Goal: Task Accomplishment & Management: Use online tool/utility

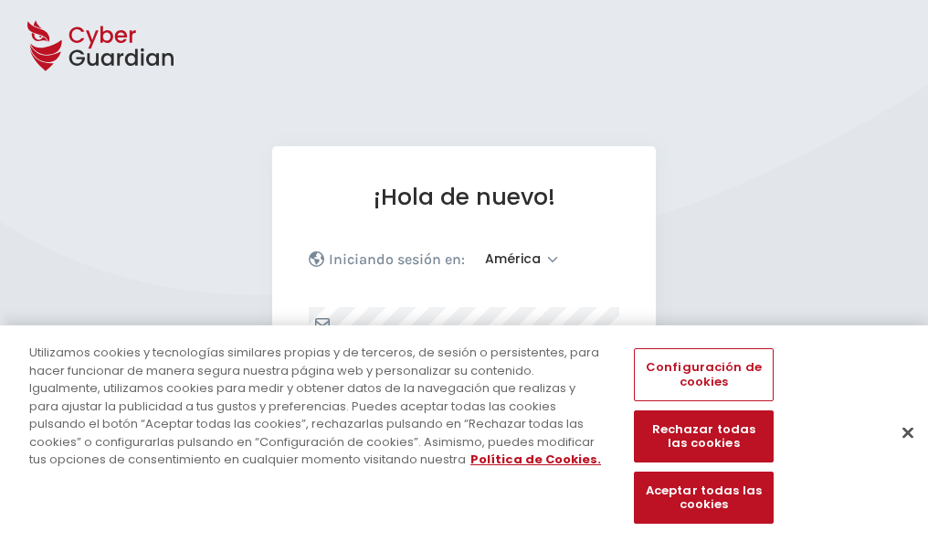
select select "América"
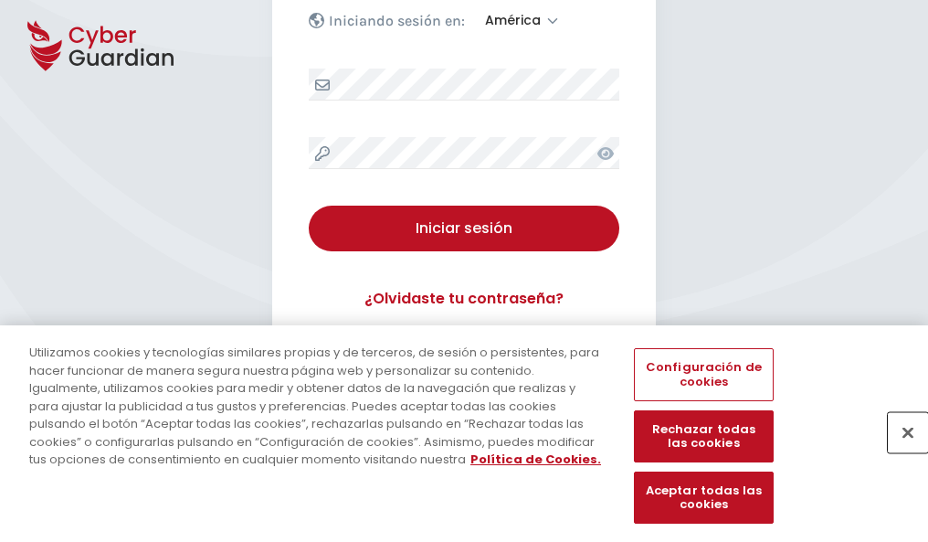
click at [899, 451] on button "Cerrar" at bounding box center [908, 432] width 40 height 40
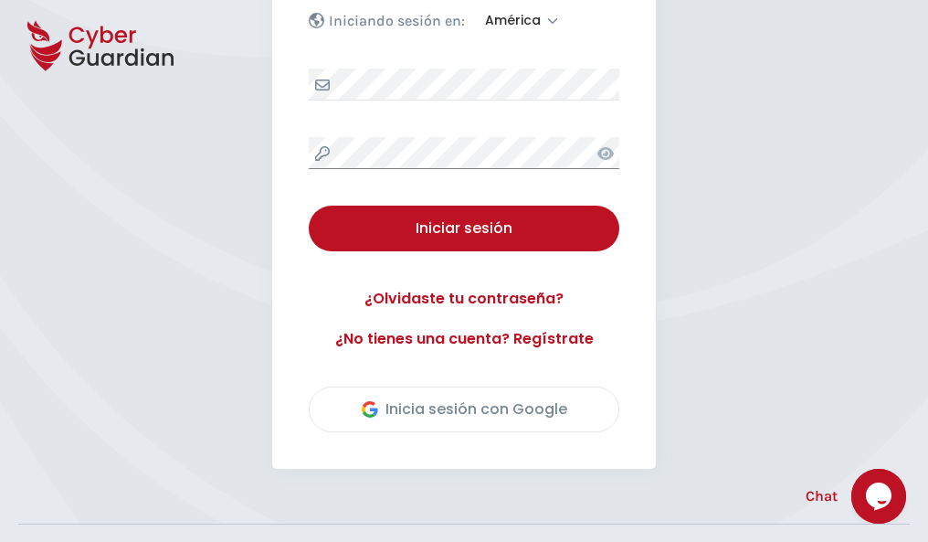
scroll to position [415, 0]
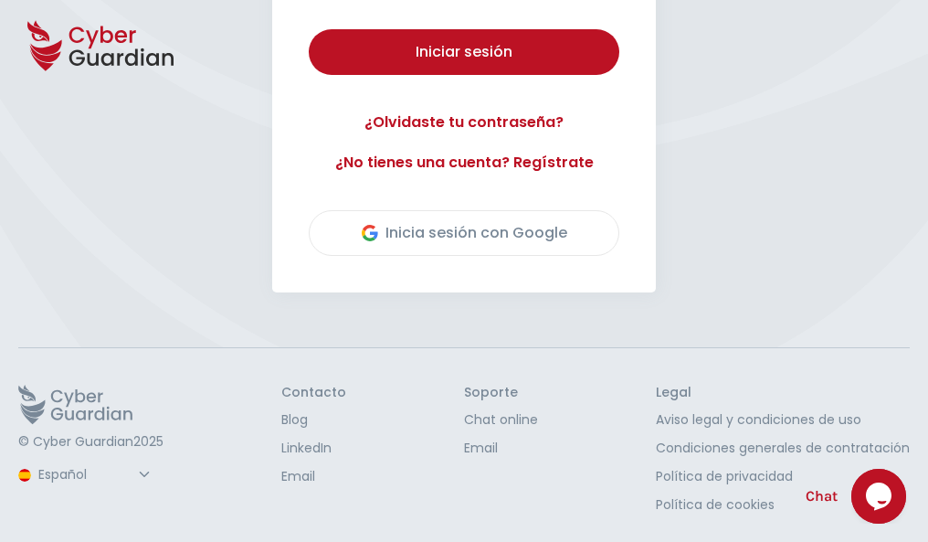
click at [309, 29] on button "Iniciar sesión" at bounding box center [464, 52] width 311 height 46
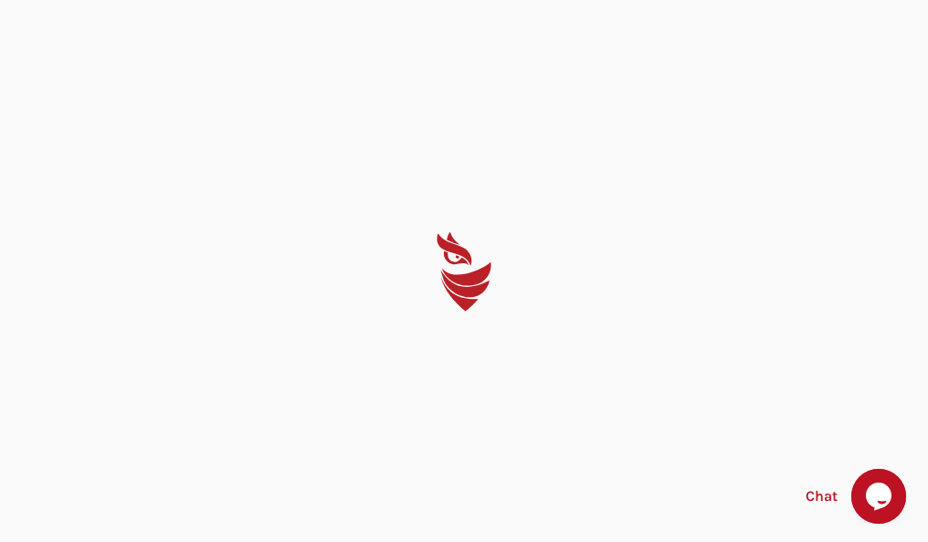
scroll to position [0, 0]
select select "English"
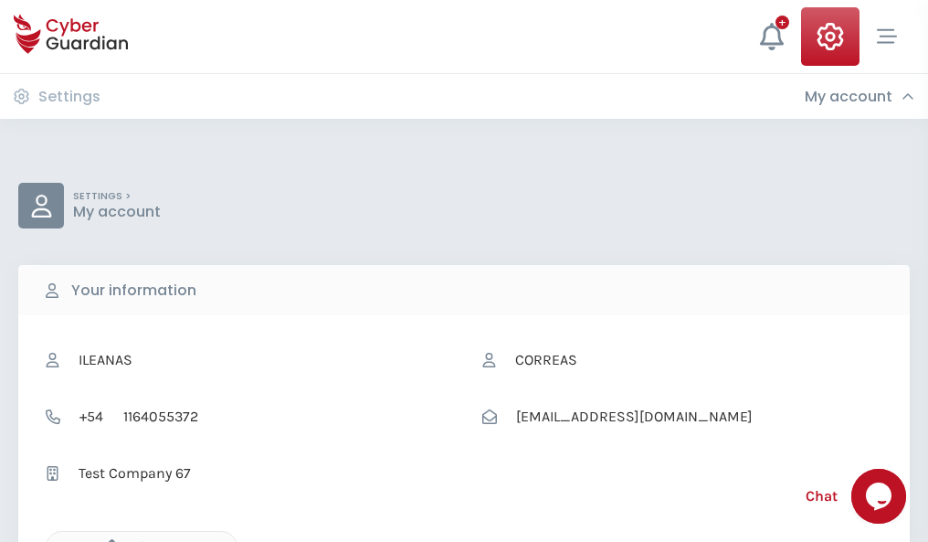
click at [107, 540] on icon "button" at bounding box center [108, 547] width 16 height 16
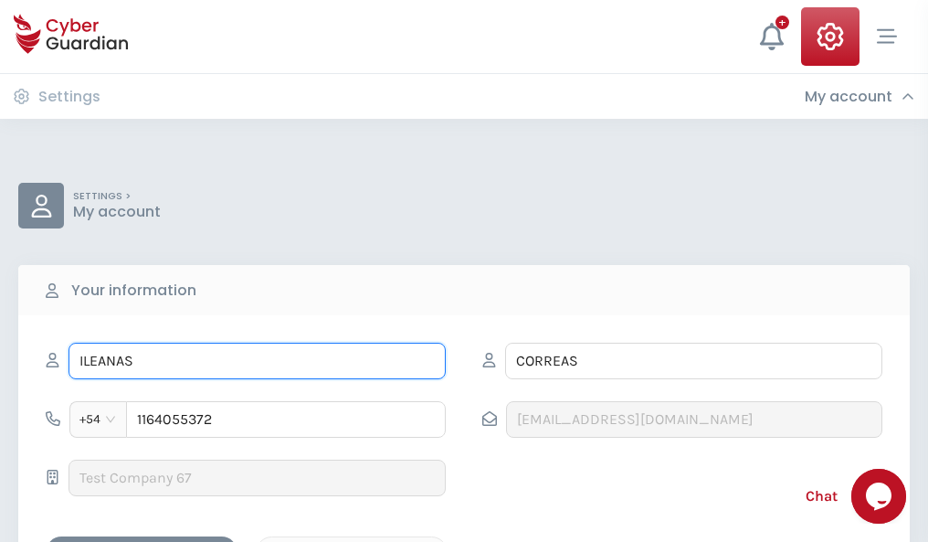
click at [257, 361] on input "ILEANAS" at bounding box center [257, 361] width 377 height 37
type input "I"
type input "Maxi"
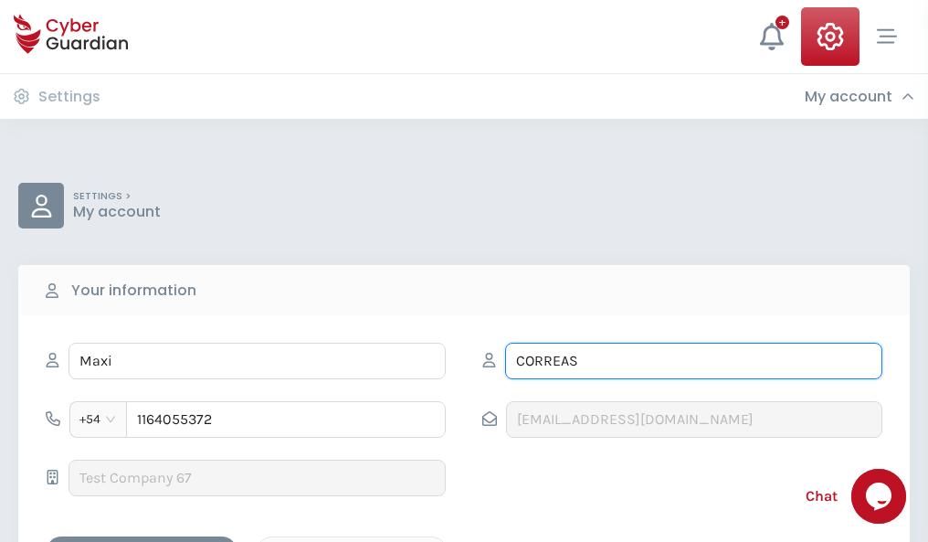
click at [694, 361] on input "CORREAS" at bounding box center [693, 361] width 377 height 37
type input "C"
type input "Aparicio"
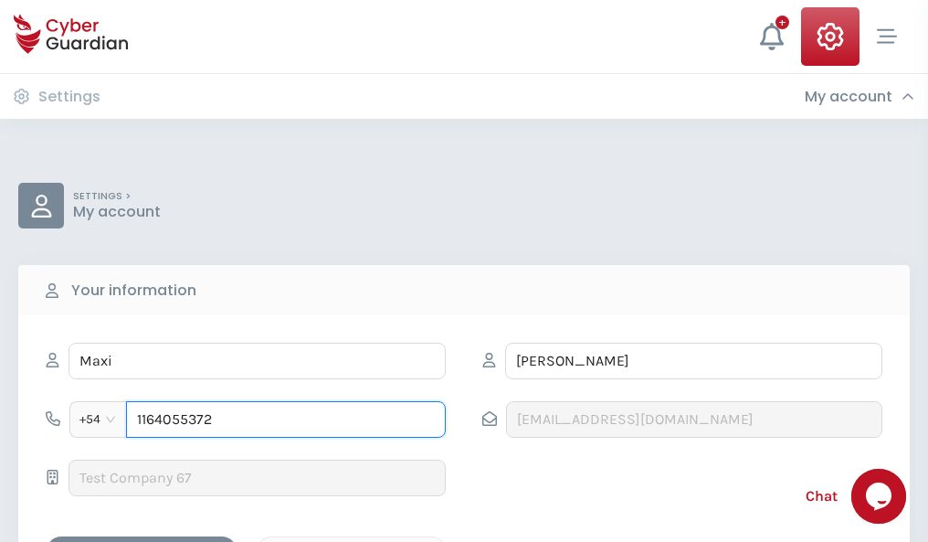
click at [286, 419] on input "1164055372" at bounding box center [286, 419] width 320 height 37
type input "1"
type input "4973177402"
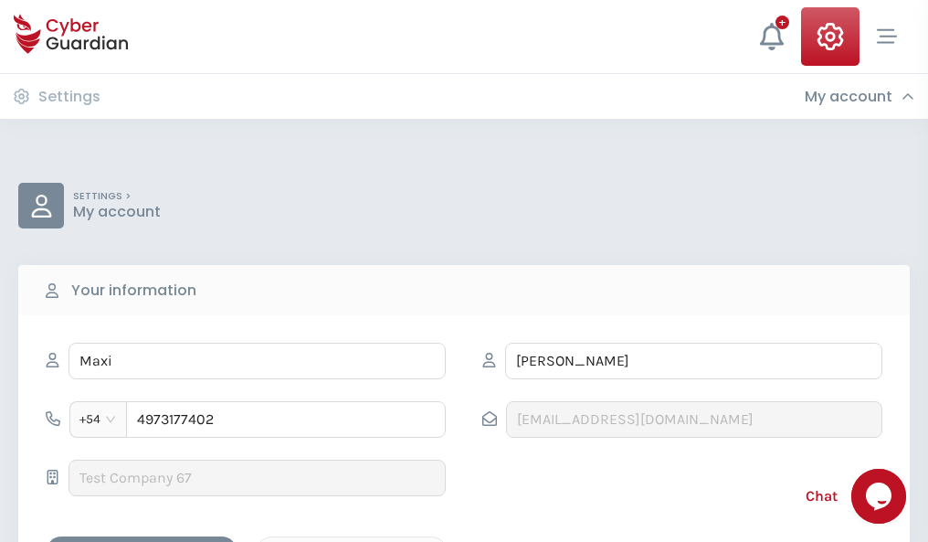
click at [352, 541] on div "Cancel" at bounding box center [351, 552] width 163 height 23
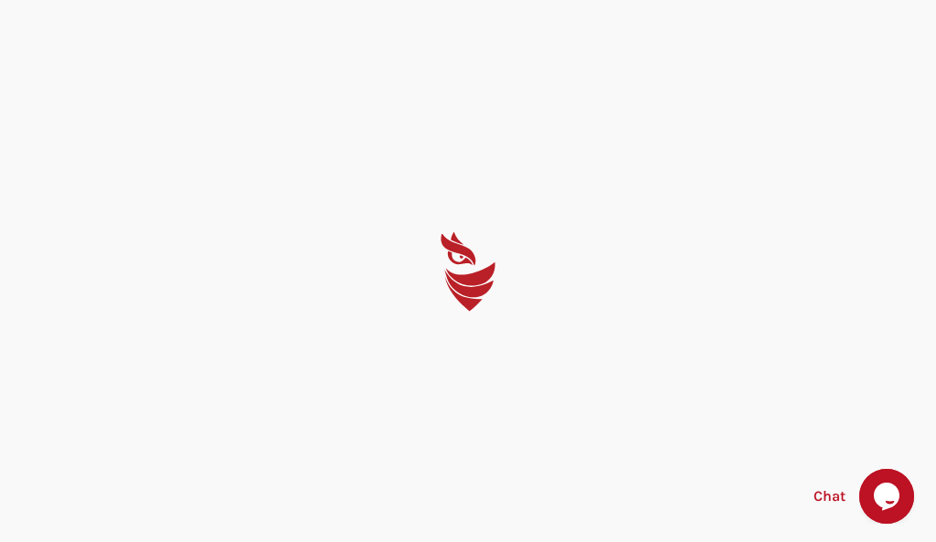
select select "English"
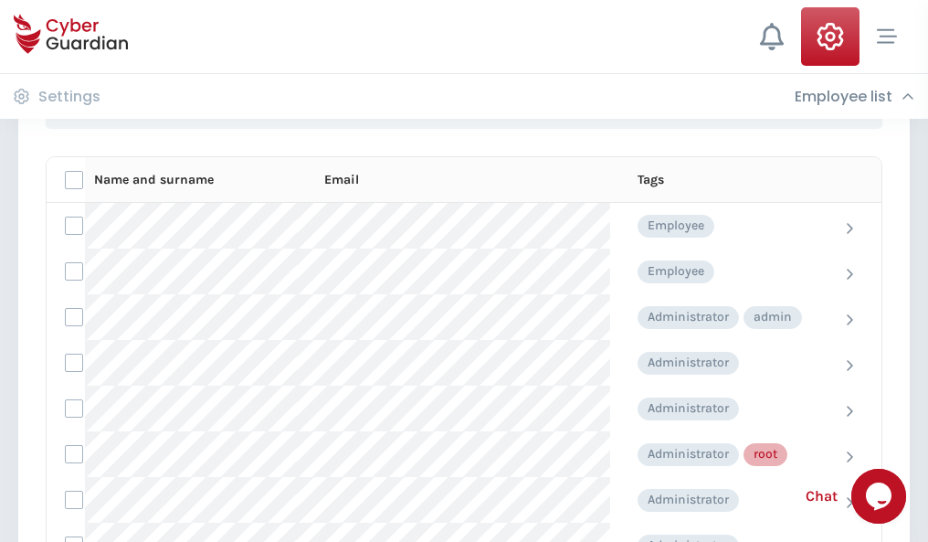
scroll to position [919, 0]
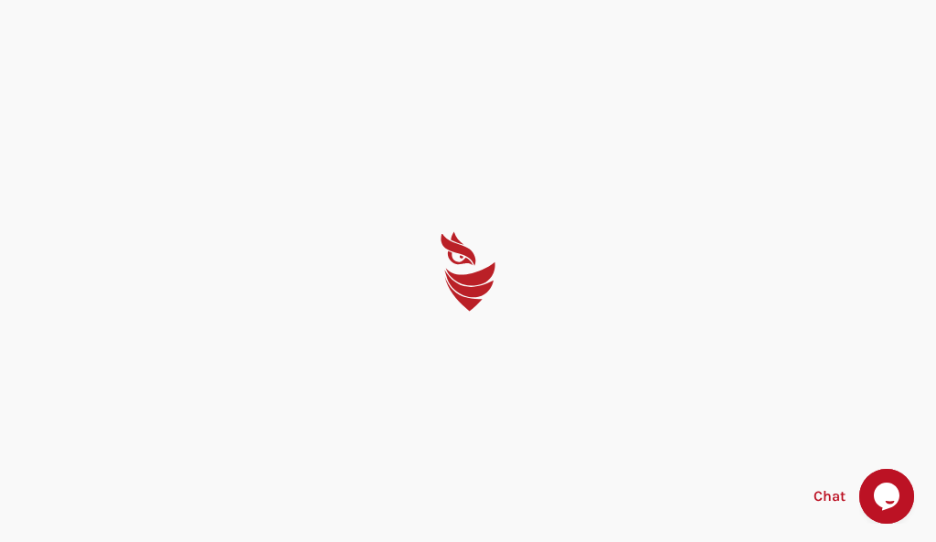
select select "English"
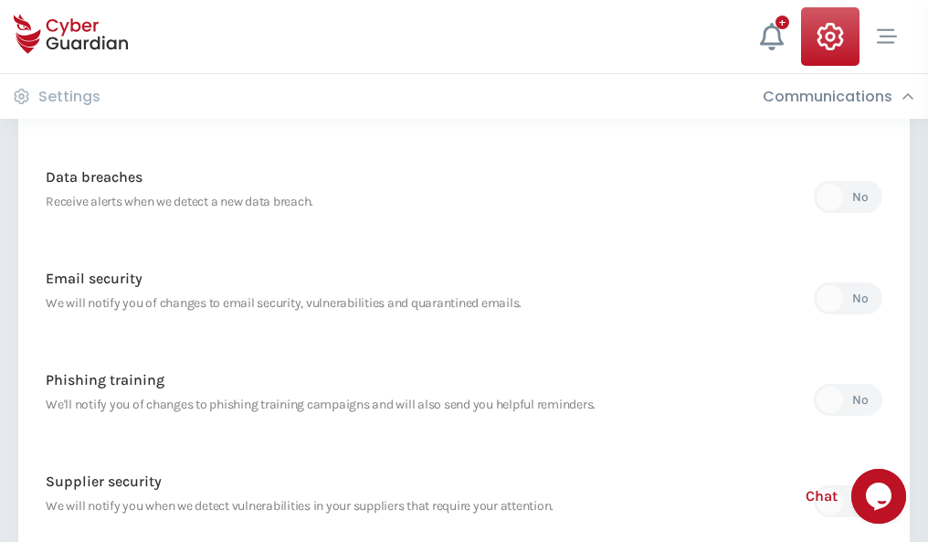
scroll to position [962, 0]
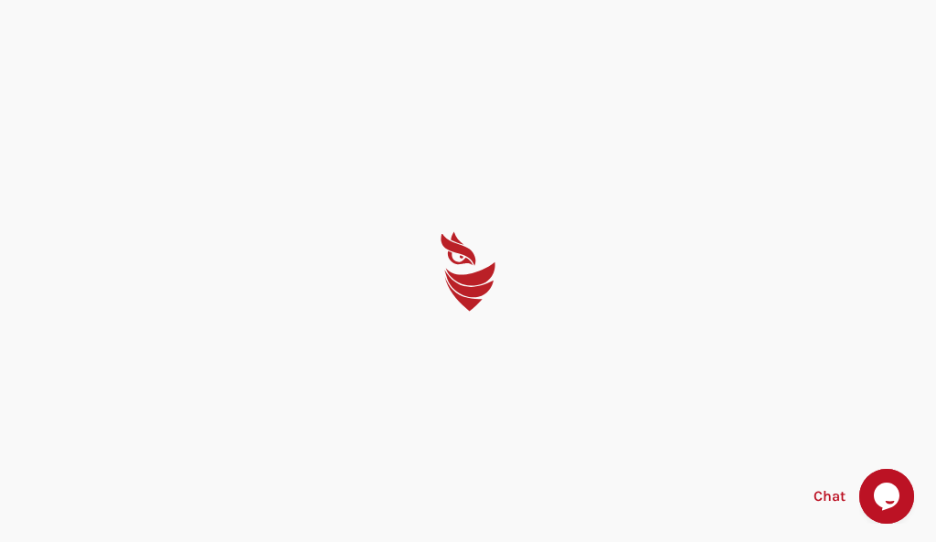
select select "English"
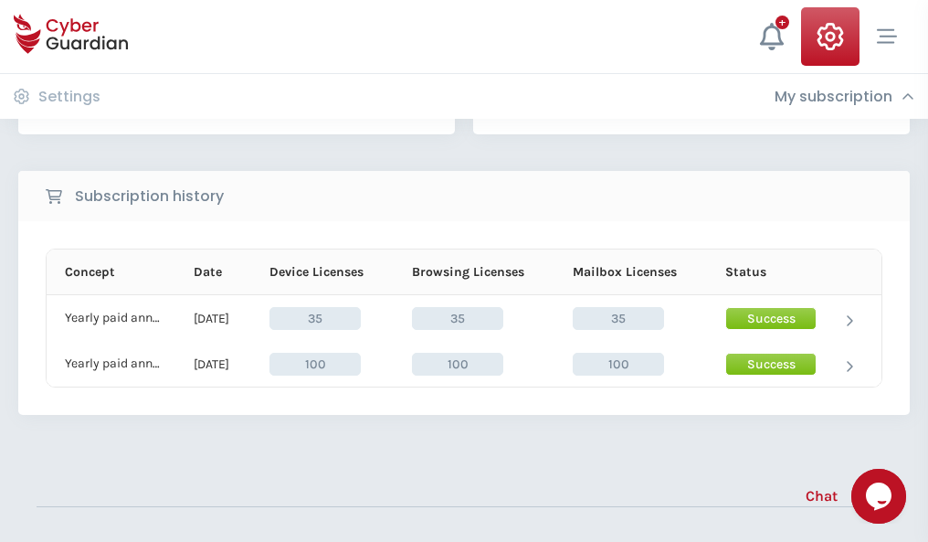
scroll to position [509, 0]
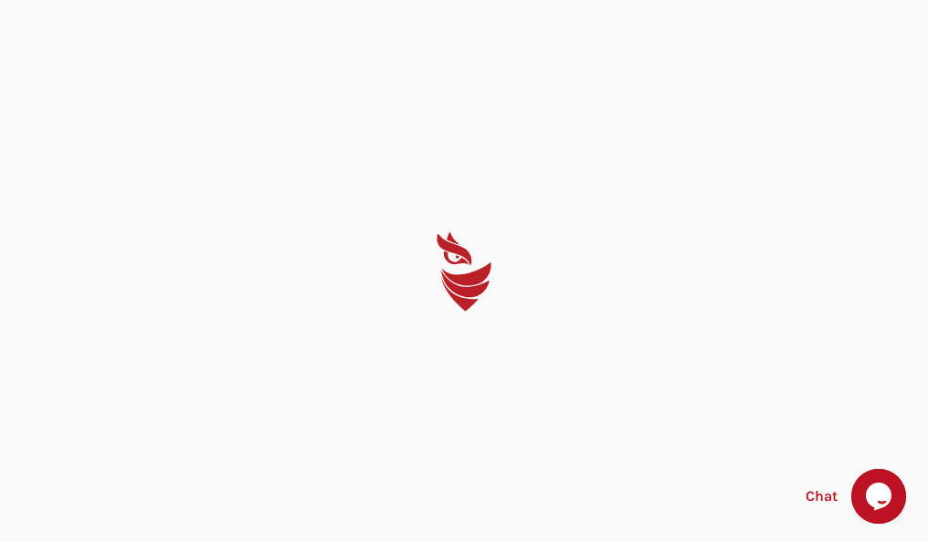
select select "English"
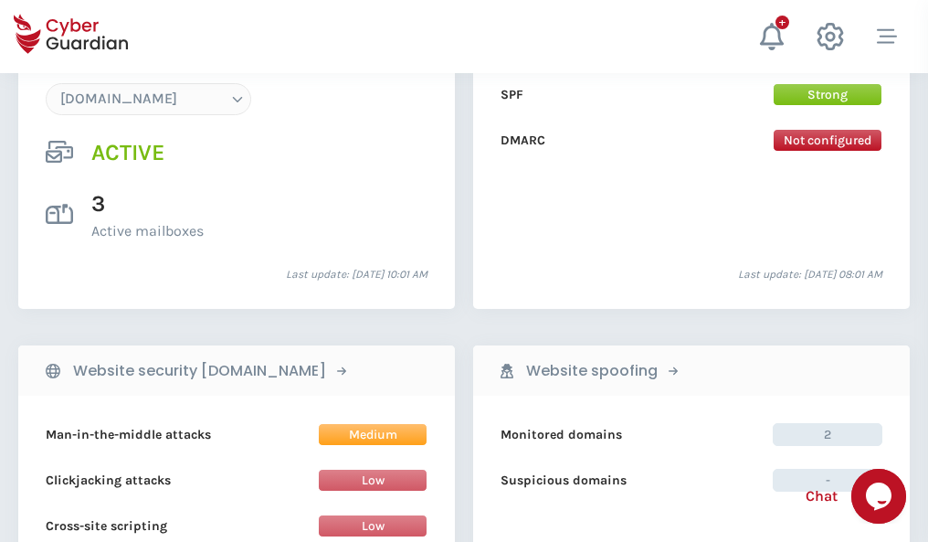
scroll to position [1946, 0]
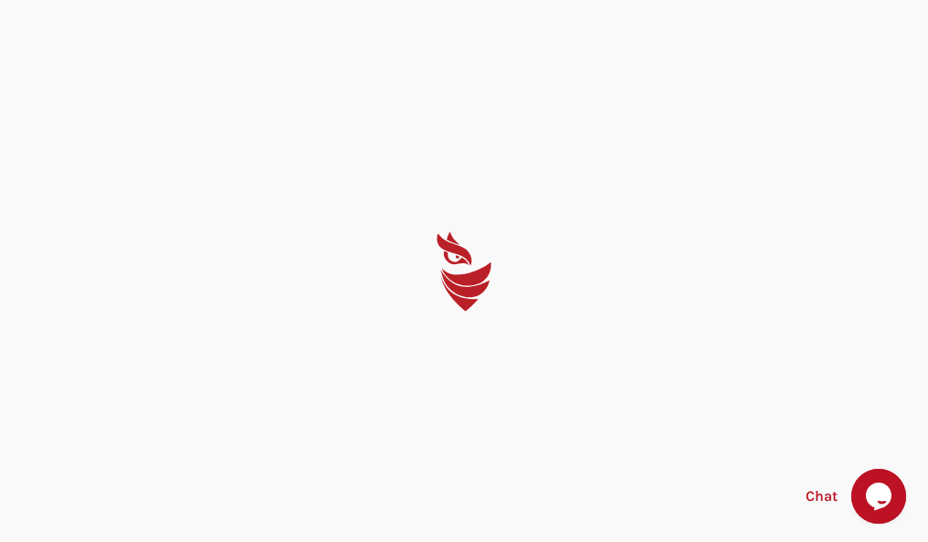
select select "English"
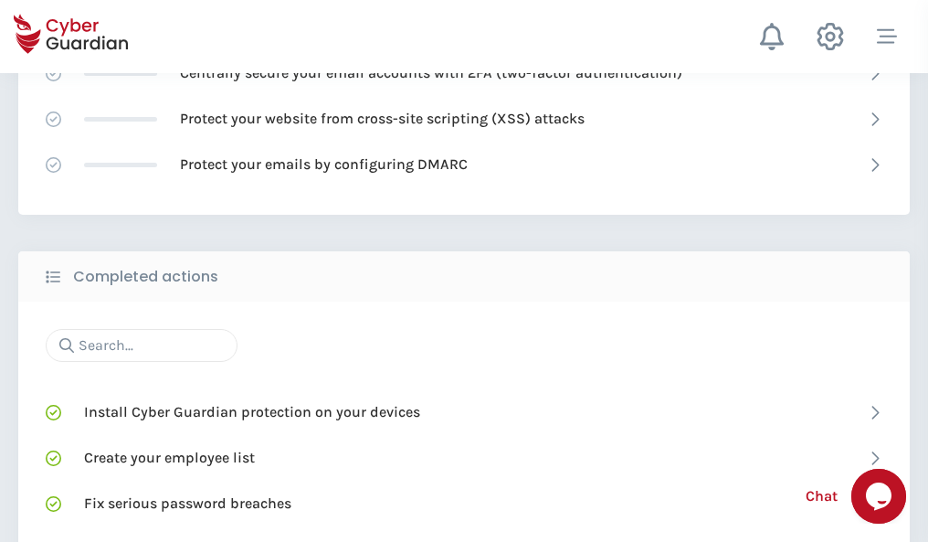
scroll to position [1217, 0]
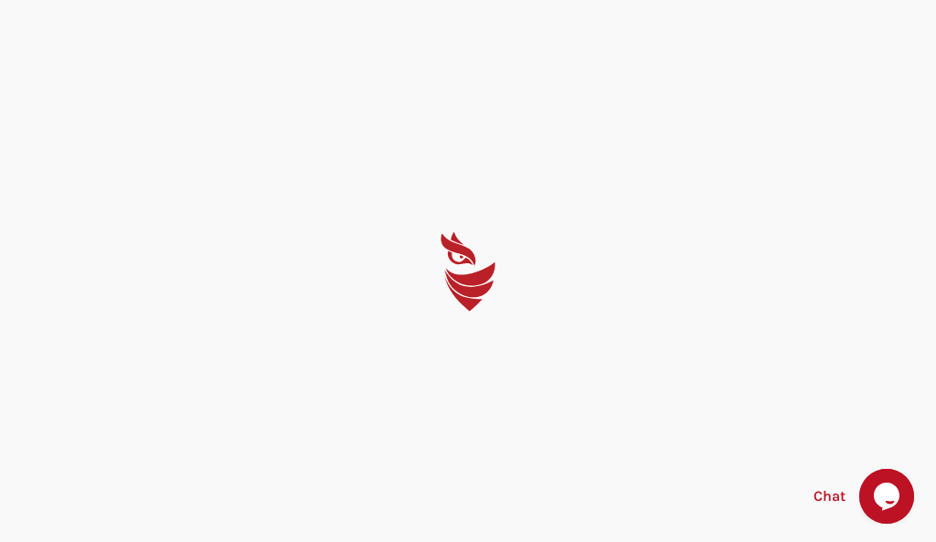
select select "English"
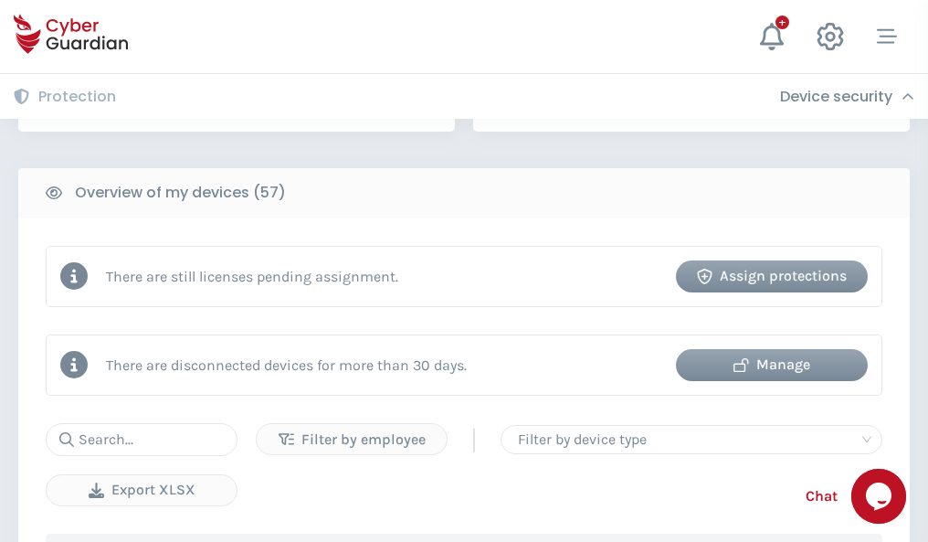
scroll to position [1771, 0]
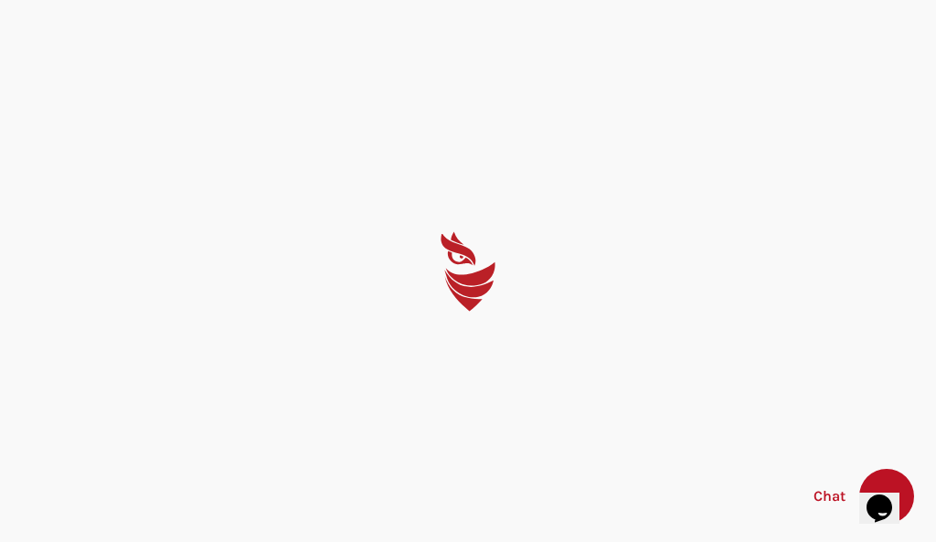
select select "English"
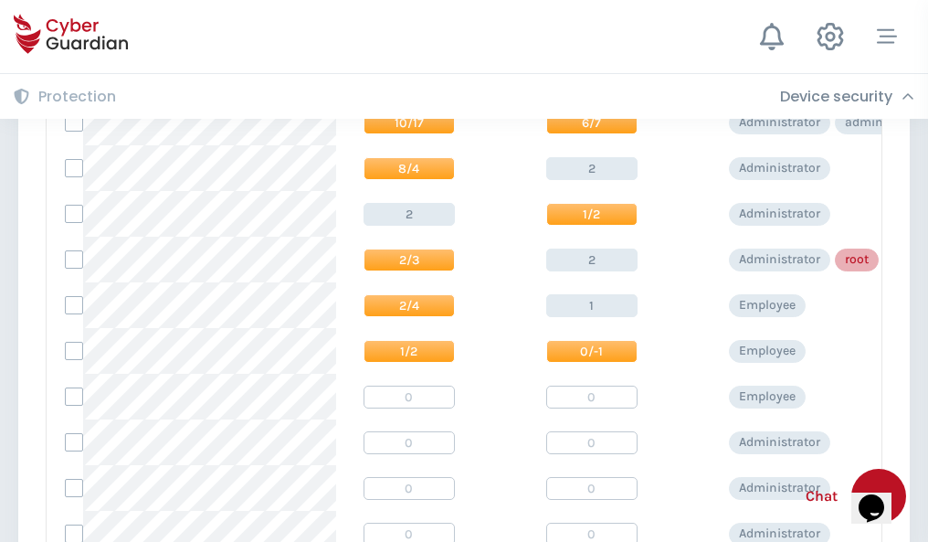
scroll to position [921, 0]
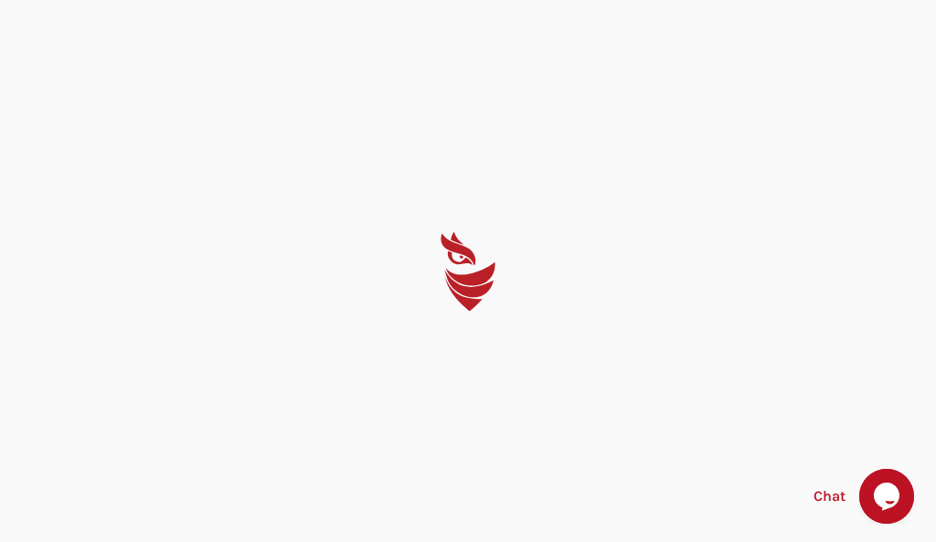
select select "English"
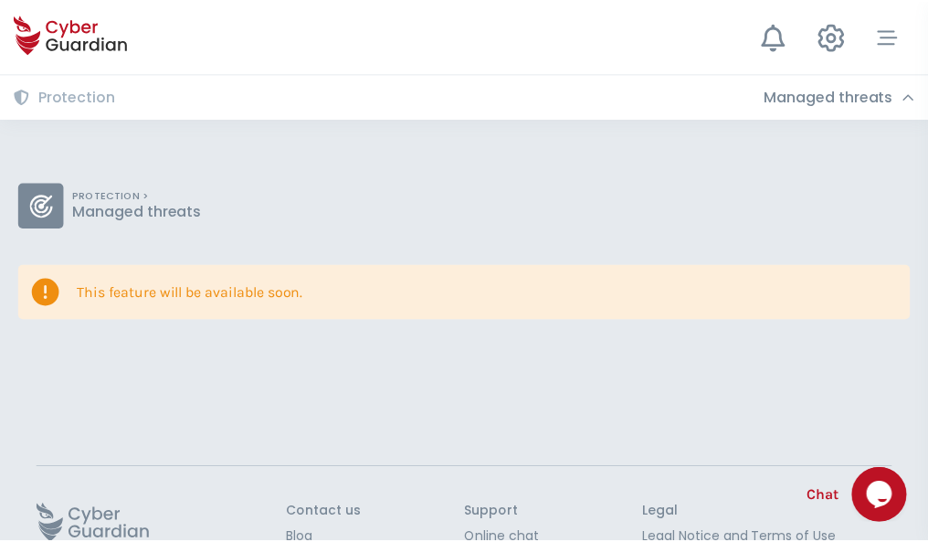
scroll to position [119, 0]
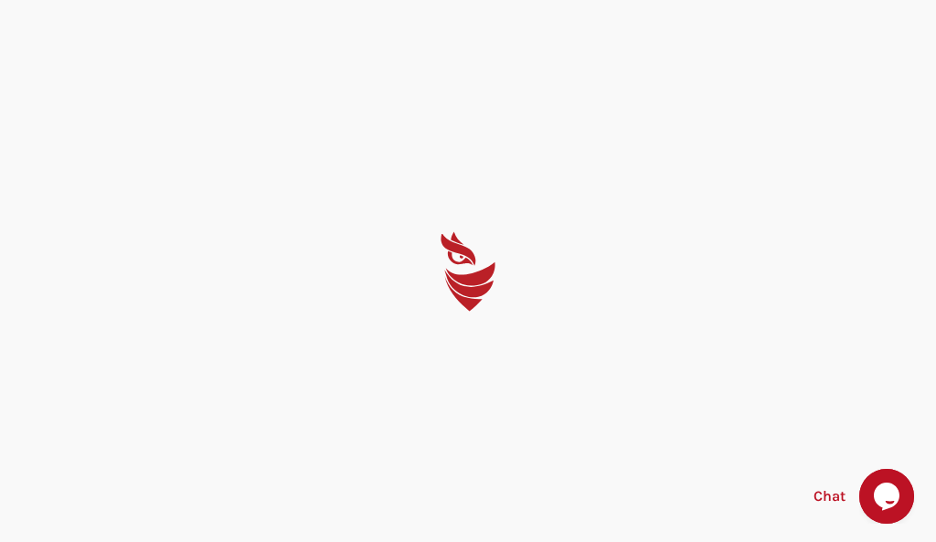
select select "English"
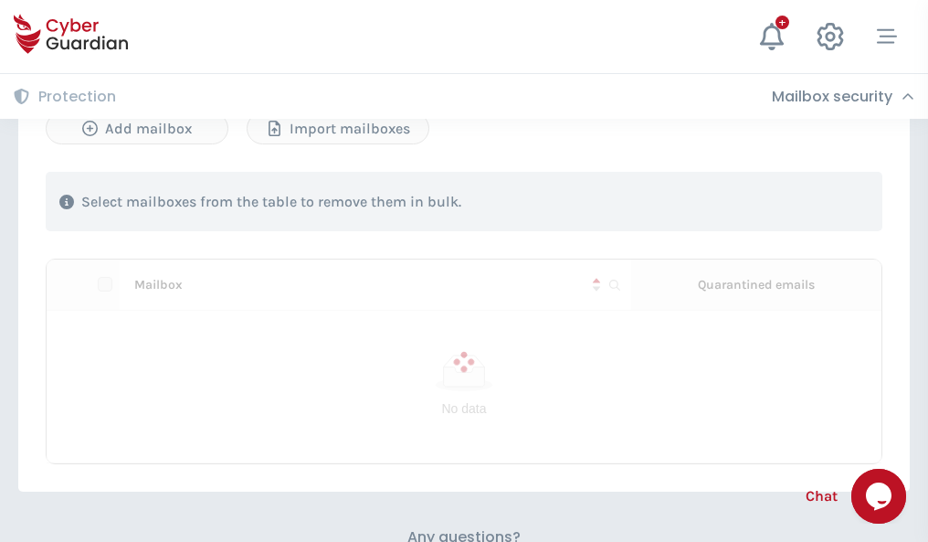
scroll to position [782, 0]
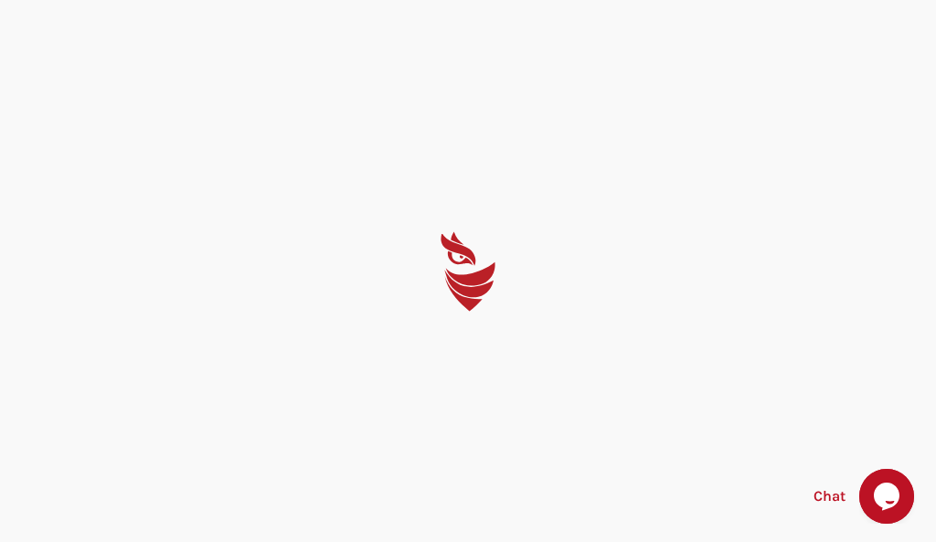
select select "English"
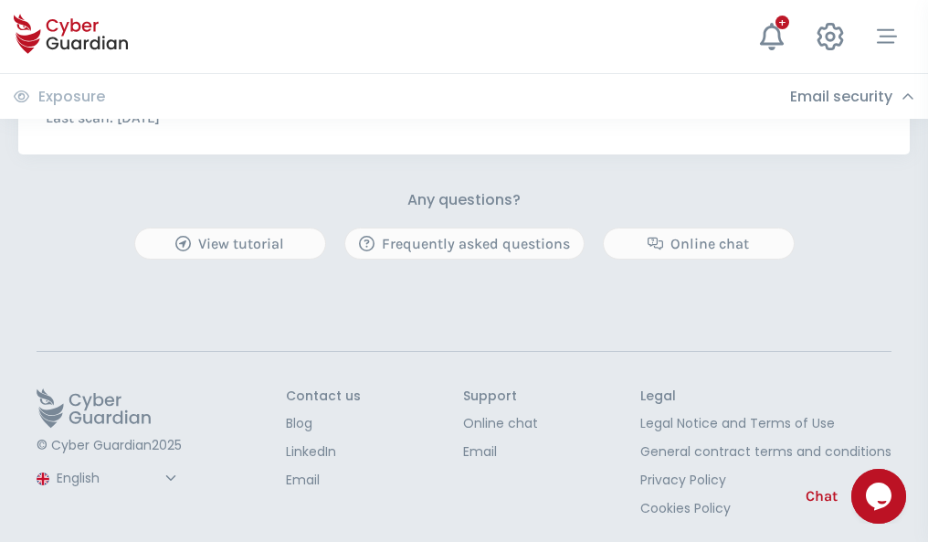
scroll to position [986, 0]
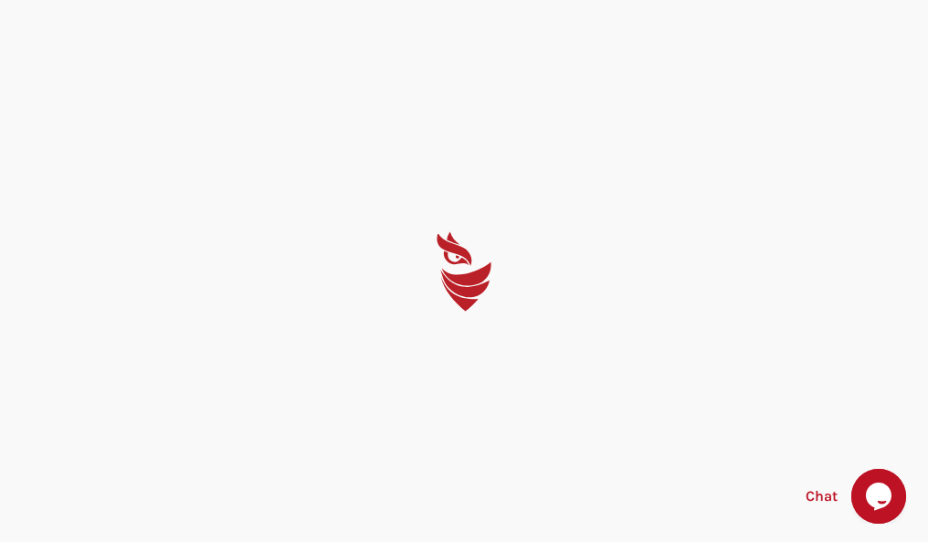
select select "English"
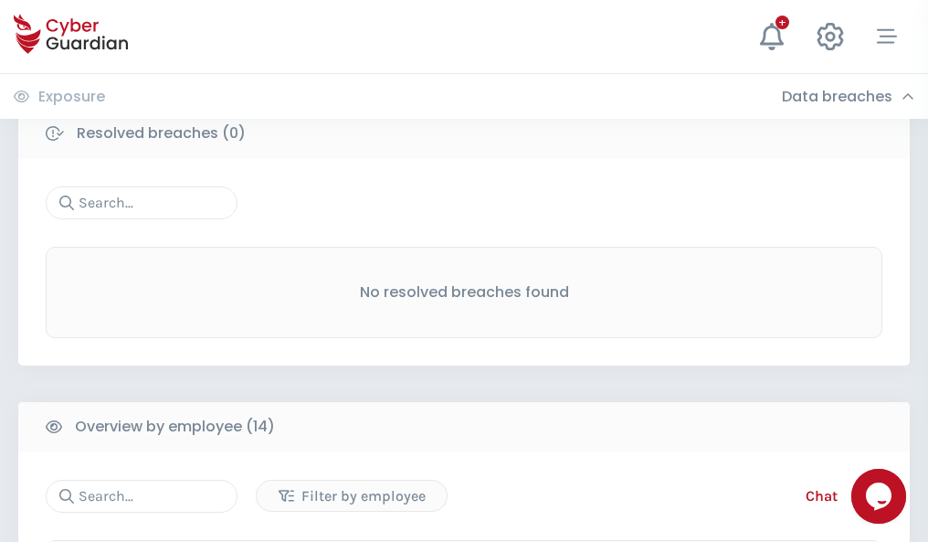
scroll to position [1650, 0]
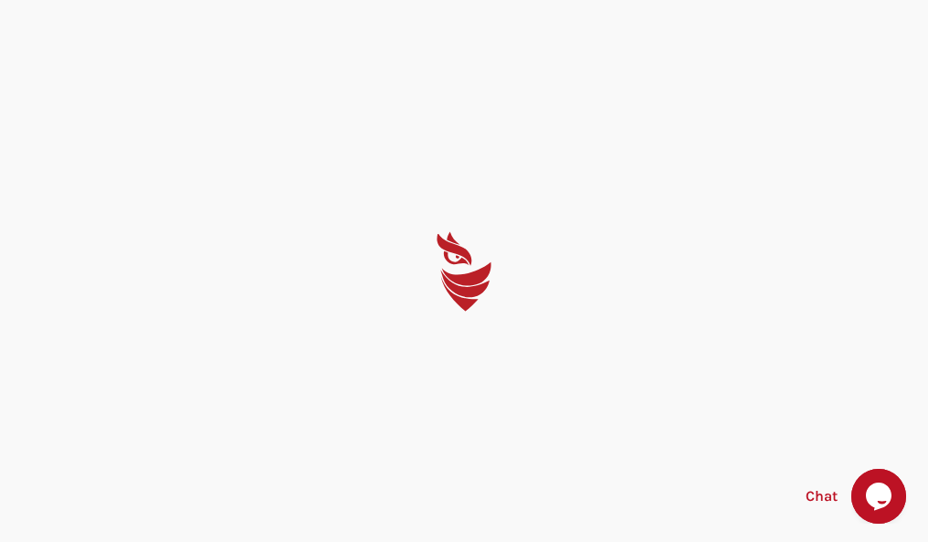
select select "English"
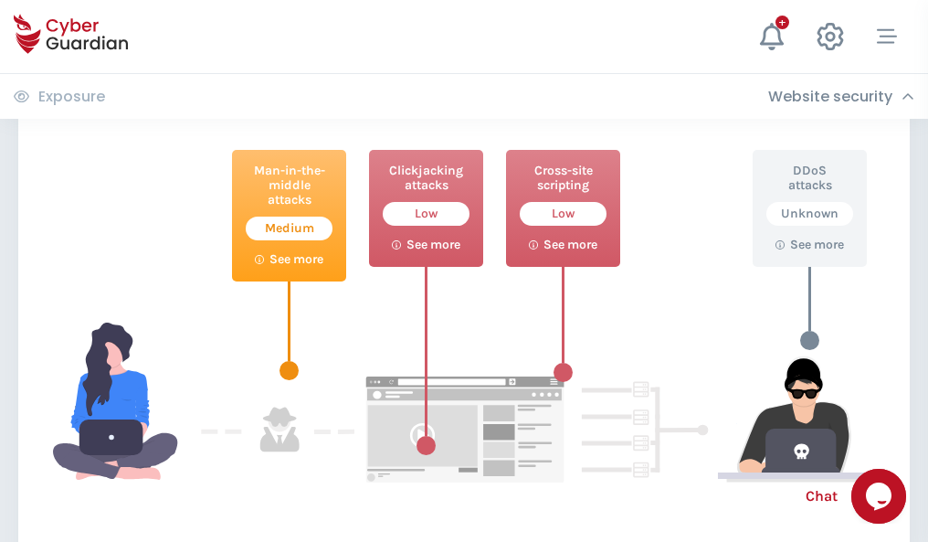
scroll to position [995, 0]
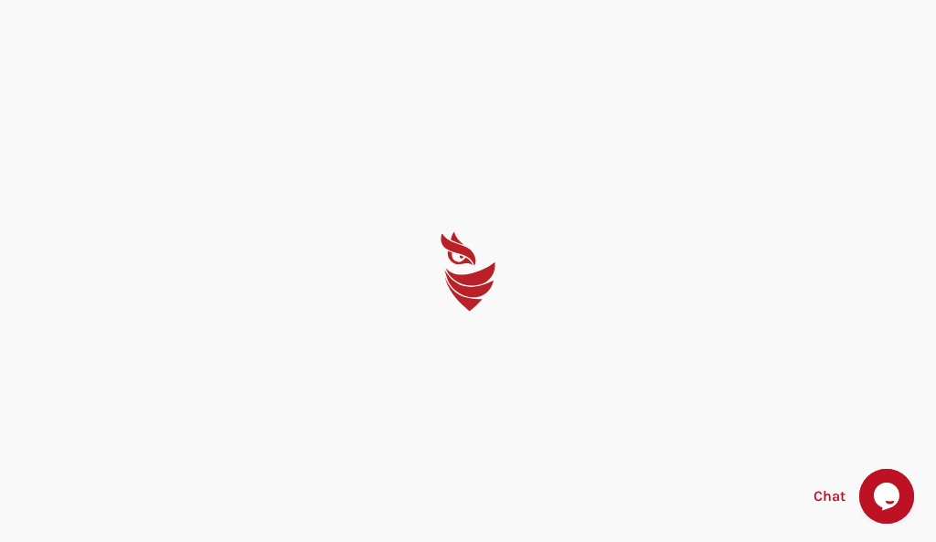
select select "English"
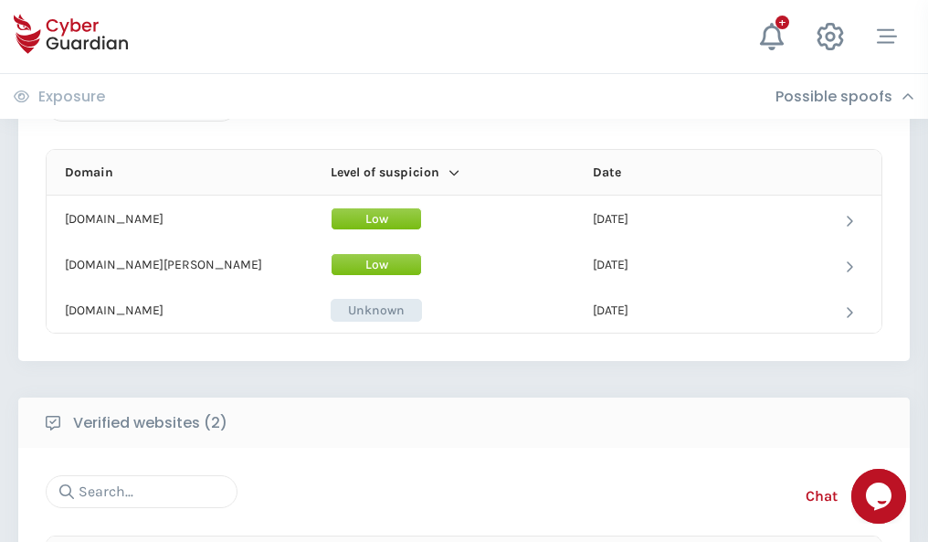
scroll to position [1097, 0]
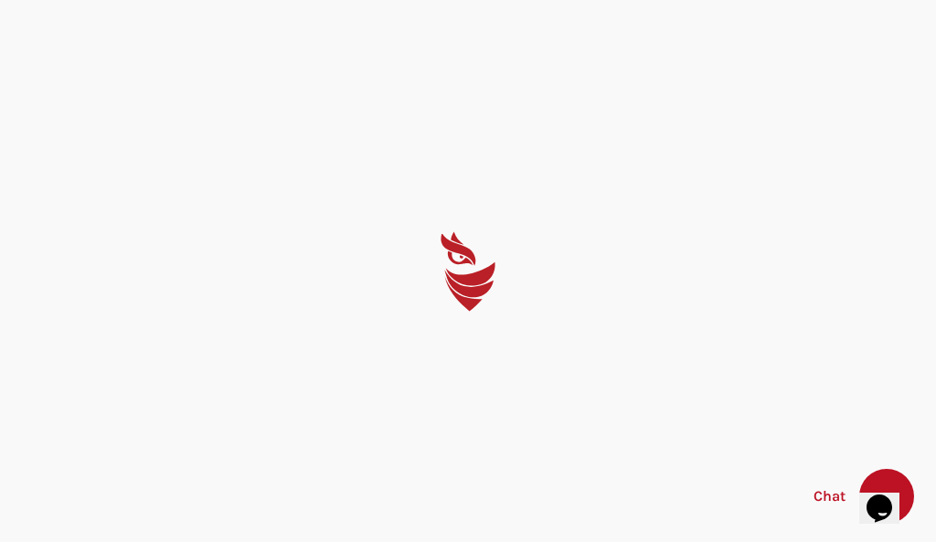
select select "English"
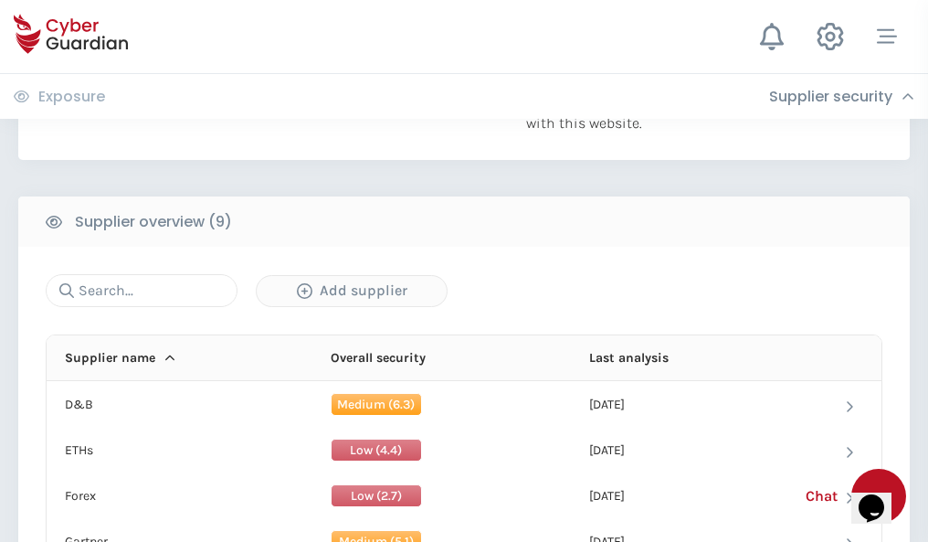
scroll to position [1275, 0]
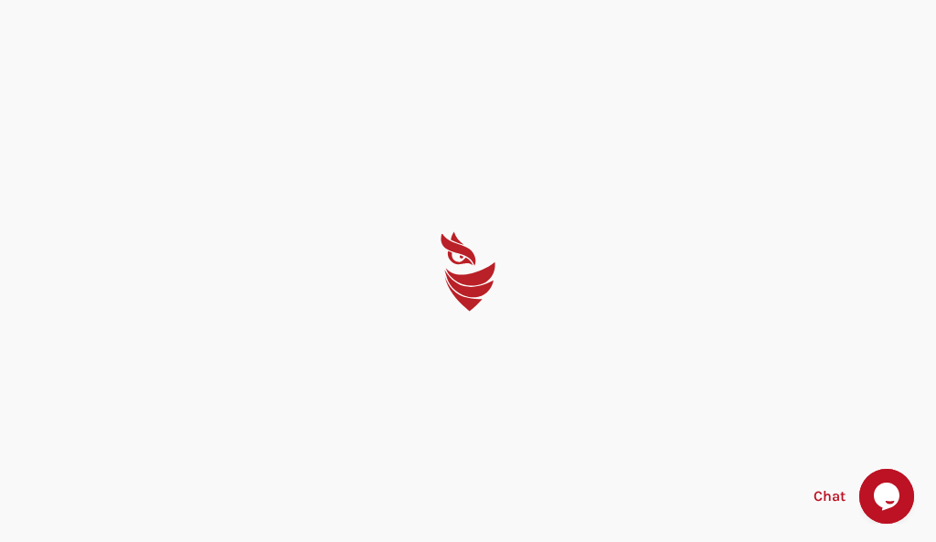
select select "English"
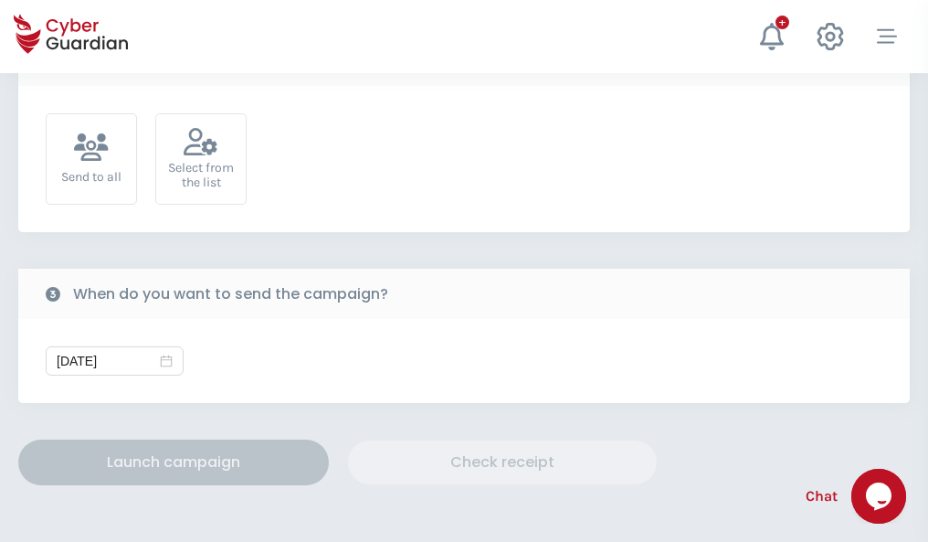
scroll to position [669, 0]
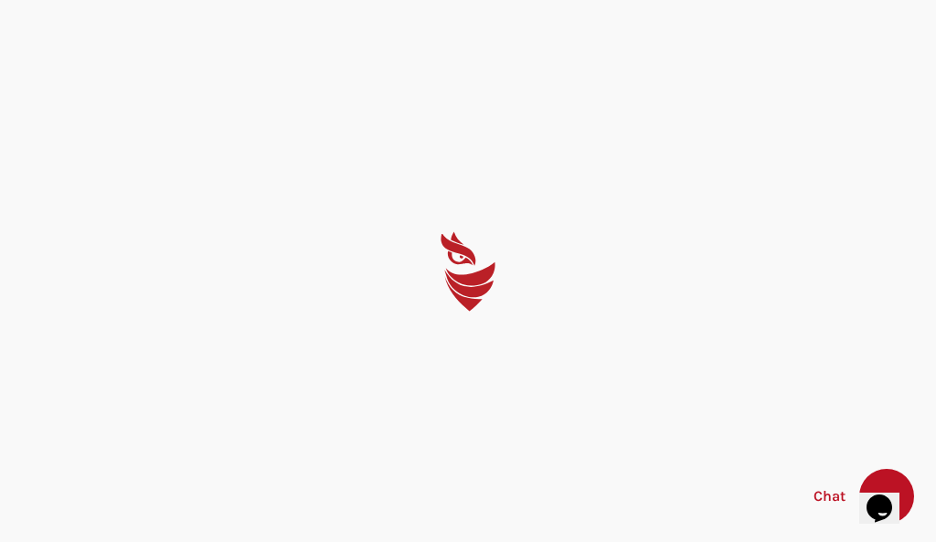
select select "English"
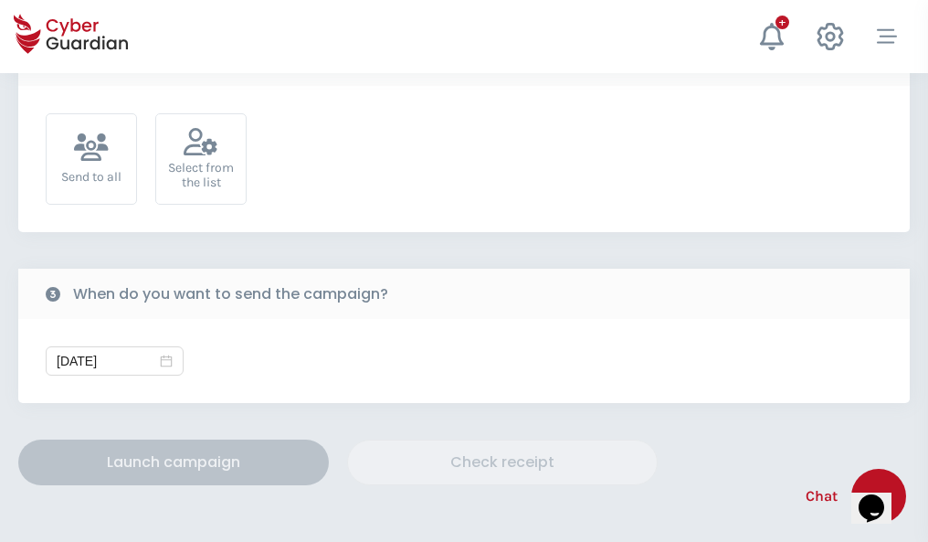
scroll to position [669, 0]
